Goal: Find specific page/section: Find specific page/section

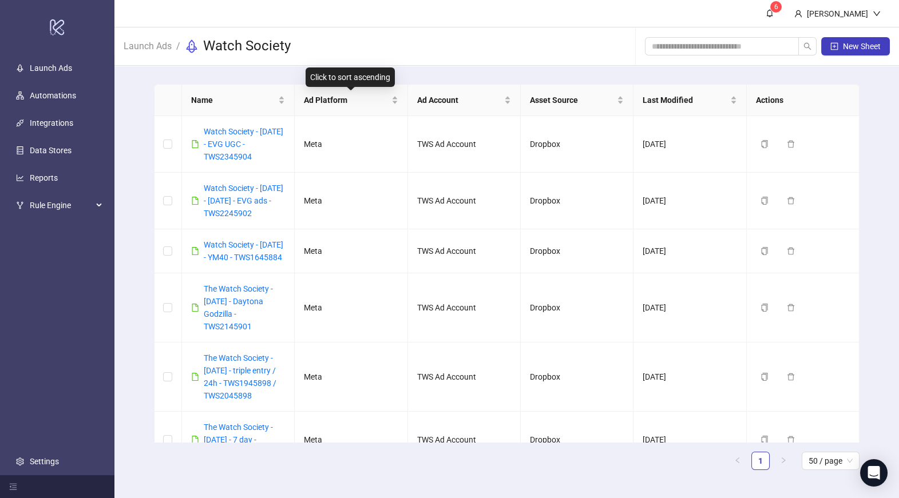
drag, startPoint x: 293, startPoint y: 90, endPoint x: 366, endPoint y: 83, distance: 73.0
click at [362, 84] on body "logo/logo-mobile Launch Ads Automations Integrations Data Stores Reports Rule E…" at bounding box center [449, 249] width 899 height 498
click at [259, 147] on link "Watch Society - [DATE] - EVG UGC - TWS2345904" at bounding box center [244, 144] width 80 height 34
click at [249, 202] on link "Watch Society - [DATE] - [DATE] - EVG ads - TWS2245902" at bounding box center [244, 201] width 80 height 34
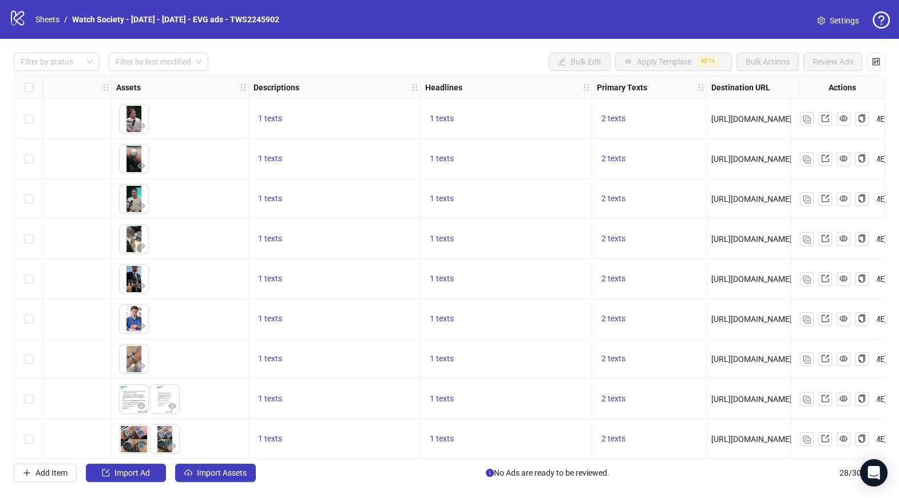
scroll to position [0, 935]
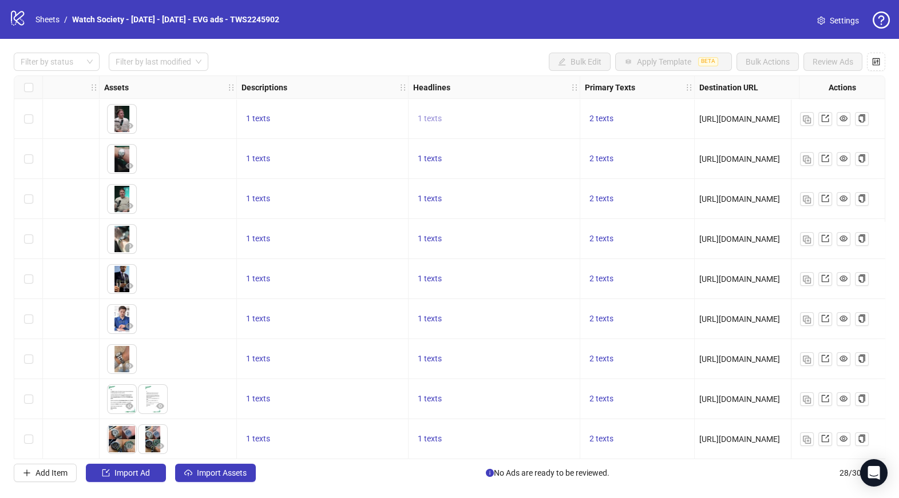
click at [435, 116] on span "1 texts" at bounding box center [430, 118] width 24 height 9
click at [595, 108] on div "Real People, Real Wins!" at bounding box center [545, 110] width 143 height 18
click at [597, 141] on div "Real People, Real Wins! 1 of 1" at bounding box center [545, 119] width 170 height 64
click at [646, 151] on div "2 texts" at bounding box center [637, 159] width 114 height 40
click at [602, 124] on button "2 texts" at bounding box center [601, 119] width 33 height 14
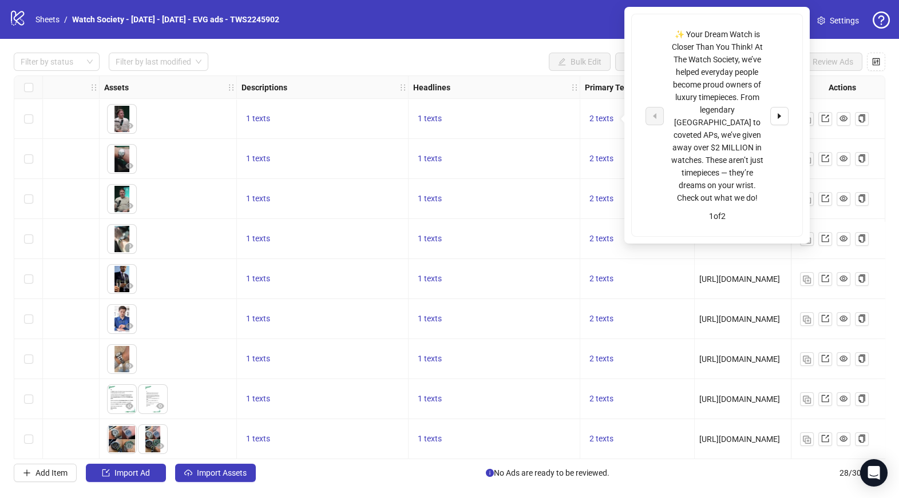
click at [776, 119] on div "✨ Your Dream Watch is Closer Than You Think! At The Watch Society, we’ve helped…" at bounding box center [716, 116] width 143 height 176
click at [776, 113] on icon "caret-right" at bounding box center [779, 116] width 8 height 8
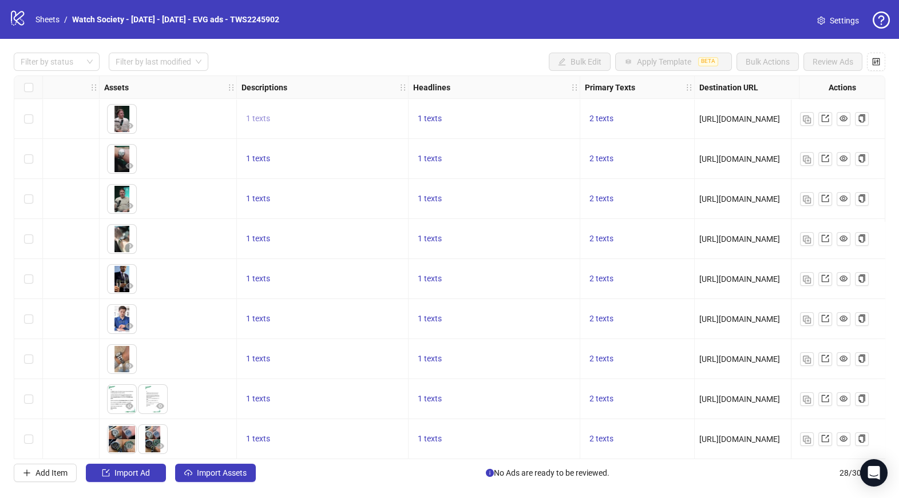
click at [257, 114] on span "1 texts" at bounding box center [258, 118] width 24 height 9
click at [207, 21] on link "Watch Society - [DATE] - [DATE] - EVG ads - TWS2245902" at bounding box center [176, 19] width 212 height 13
click at [52, 23] on link "Sheets" at bounding box center [47, 19] width 29 height 13
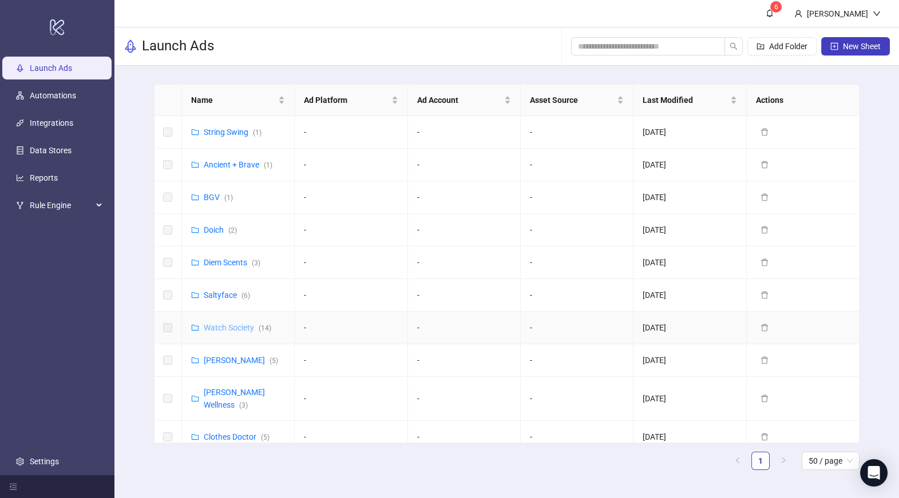
click at [216, 331] on link "Watch Society ( 14 )" at bounding box center [237, 327] width 67 height 9
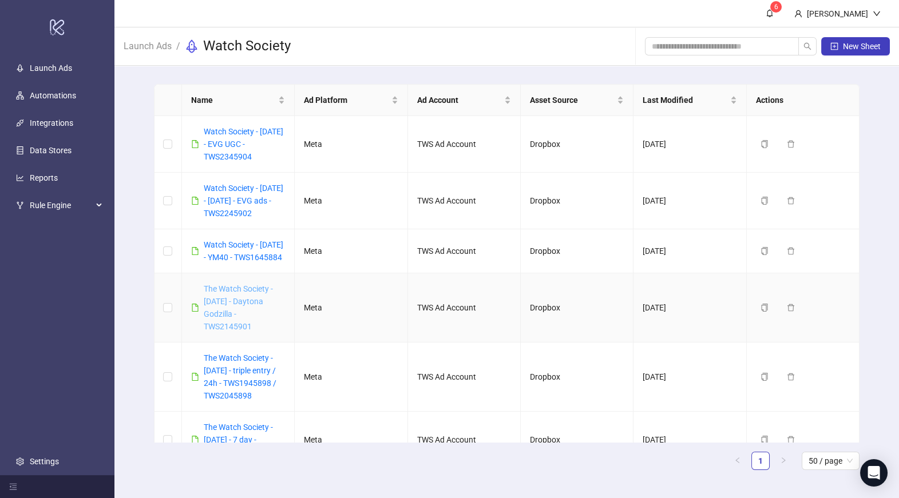
click at [247, 324] on link "The Watch Society - [DATE] - Daytona Godzilla - TWS2145901" at bounding box center [238, 307] width 69 height 47
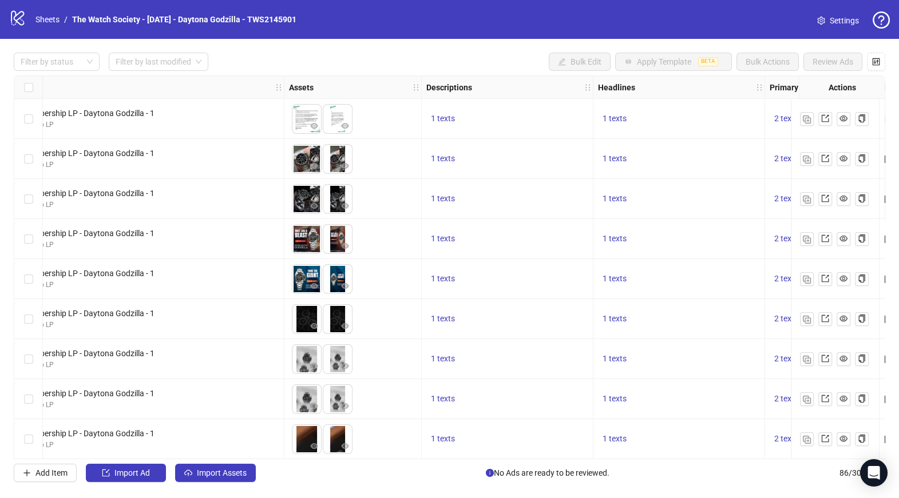
scroll to position [0, 607]
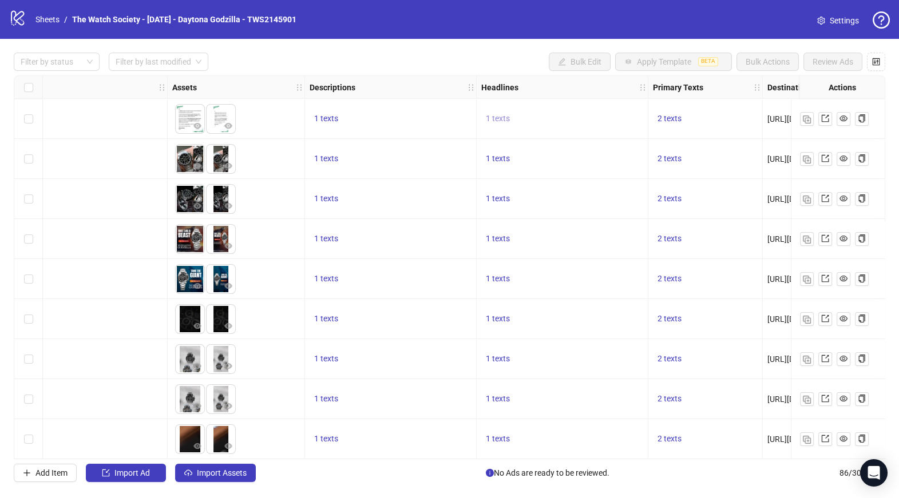
click at [493, 117] on span "1 texts" at bounding box center [498, 118] width 24 height 9
click at [629, 185] on div "1 texts" at bounding box center [562, 199] width 172 height 40
click at [662, 118] on span "2 texts" at bounding box center [669, 118] width 24 height 9
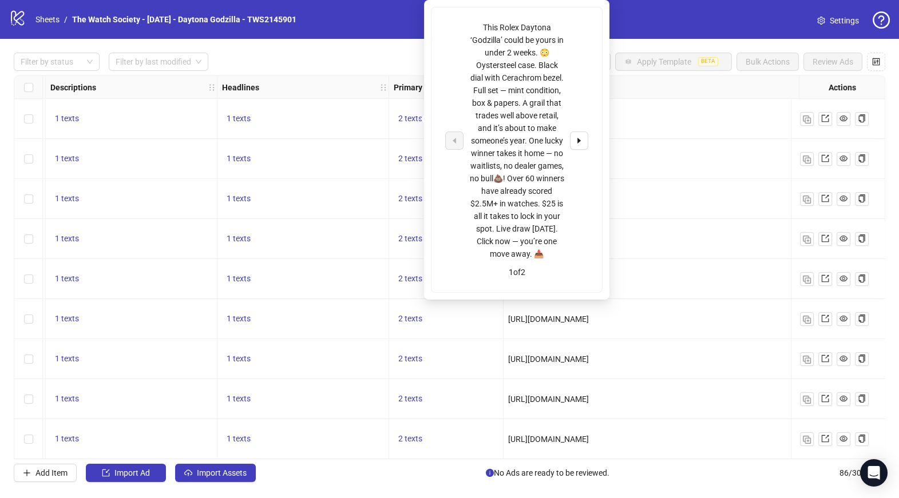
scroll to position [0, 883]
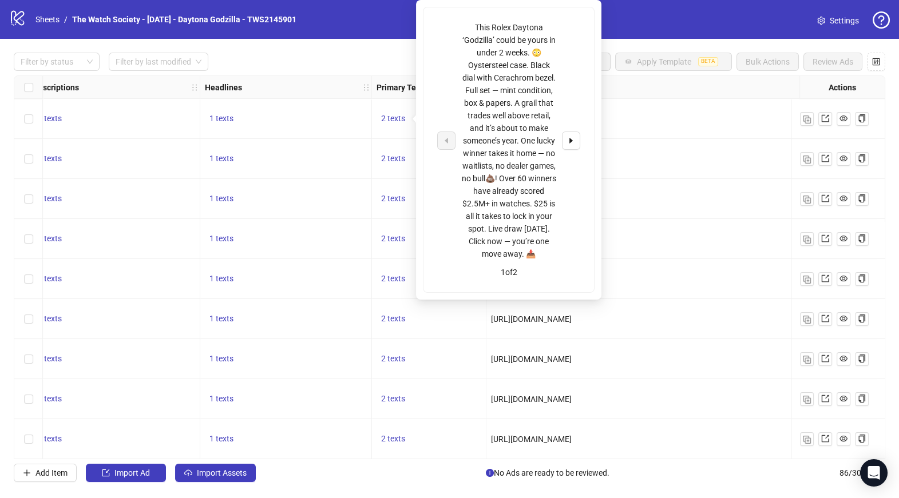
click at [392, 58] on div "Filter by status Filter by last modified Bulk Edit Apply Template BETA Bulk Act…" at bounding box center [449, 62] width 871 height 18
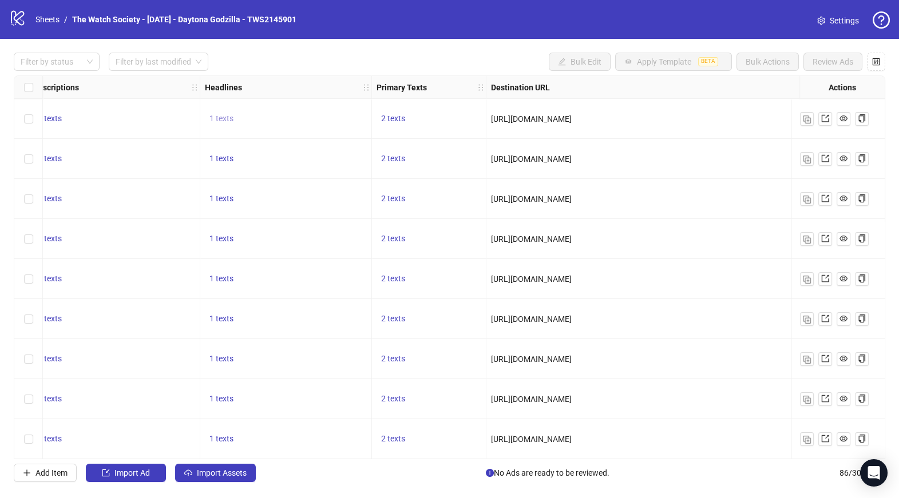
click at [218, 119] on span "1 texts" at bounding box center [221, 118] width 24 height 9
click at [439, 38] on div "logo/logo-mobile Sheets / The Watch Society - [DATE] - Daytona Godzilla - TWS21…" at bounding box center [449, 249] width 899 height 498
